Goal: Entertainment & Leisure: Consume media (video, audio)

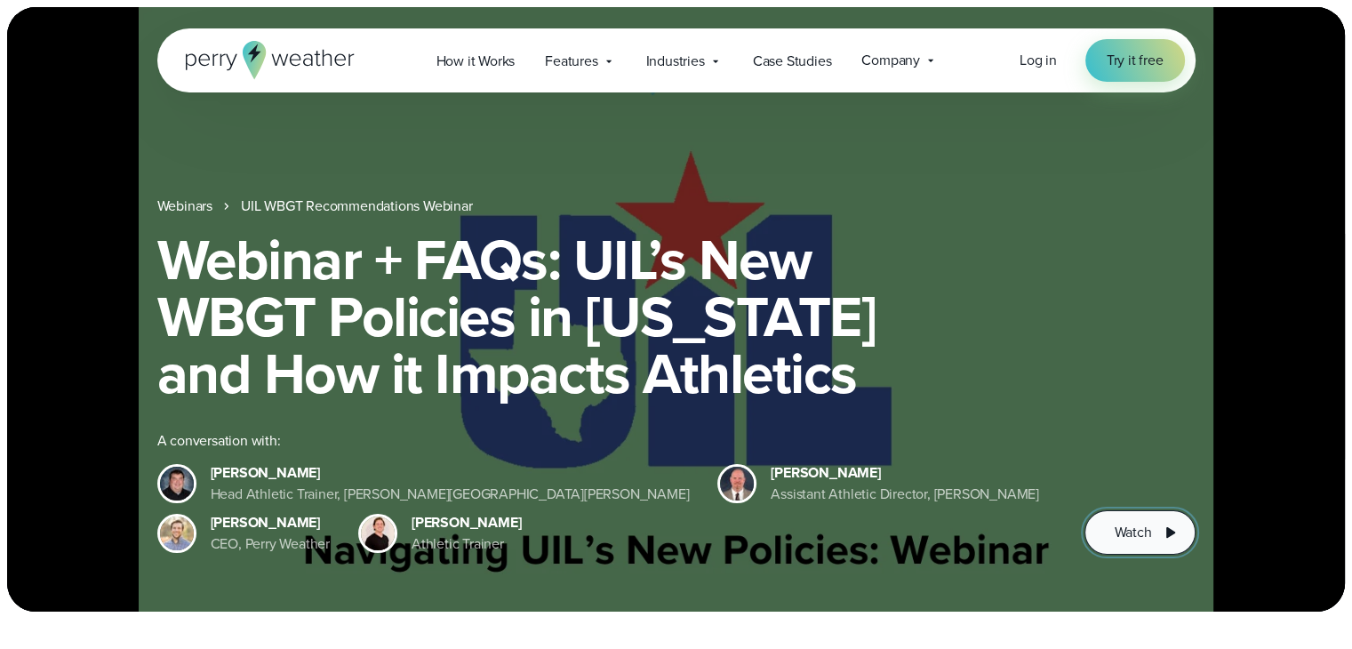
click at [1168, 534] on icon at bounding box center [1170, 532] width 9 height 11
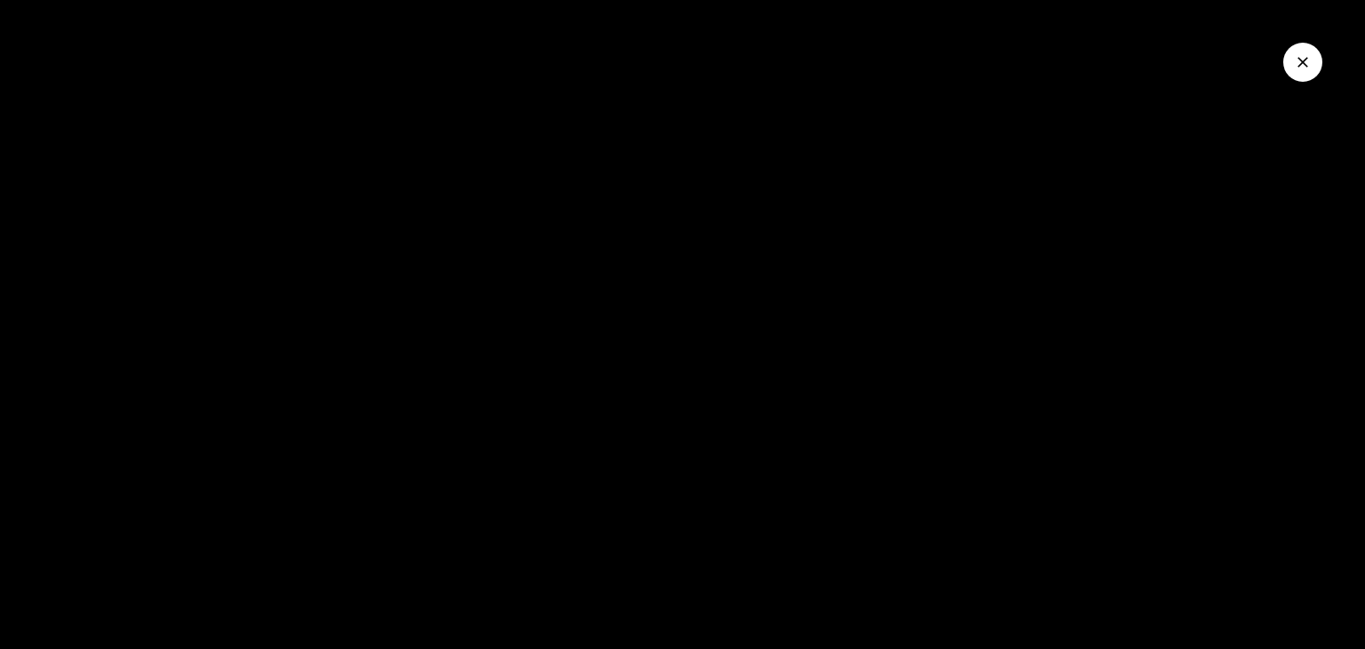
click at [1303, 338] on div at bounding box center [682, 324] width 1365 height 649
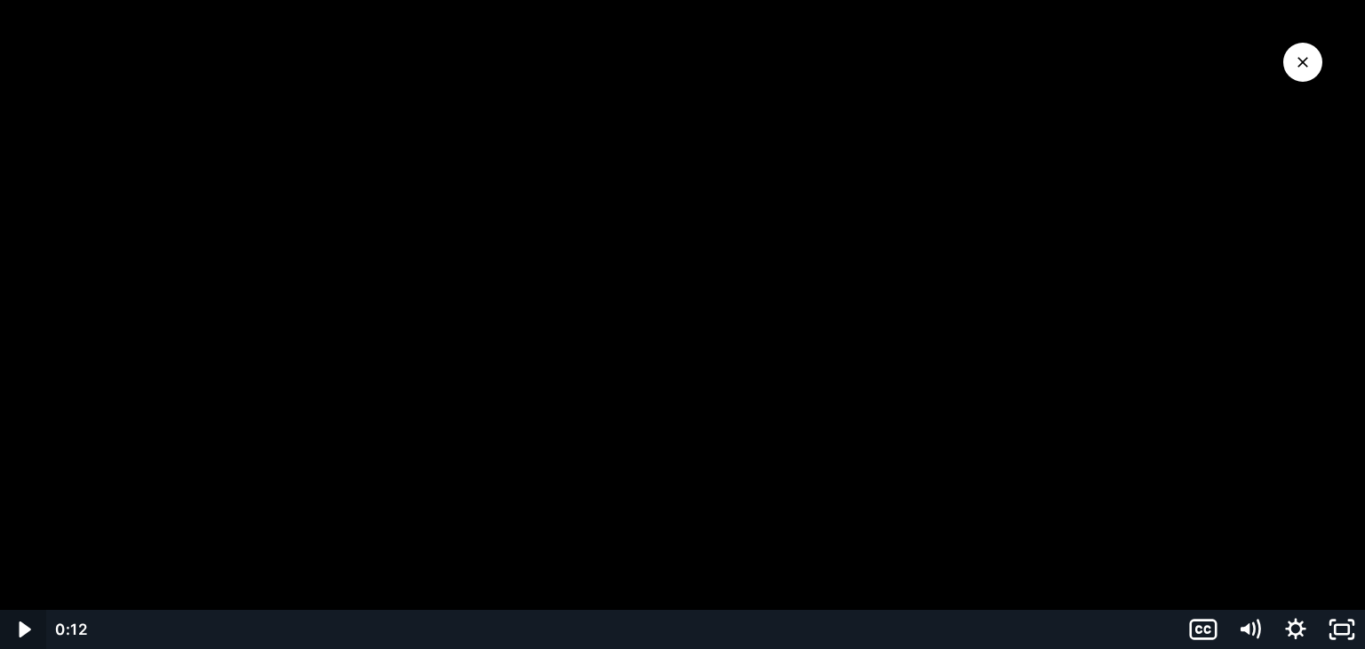
click at [22, 626] on icon "Play Video" at bounding box center [25, 629] width 12 height 16
